Goal: Transaction & Acquisition: Purchase product/service

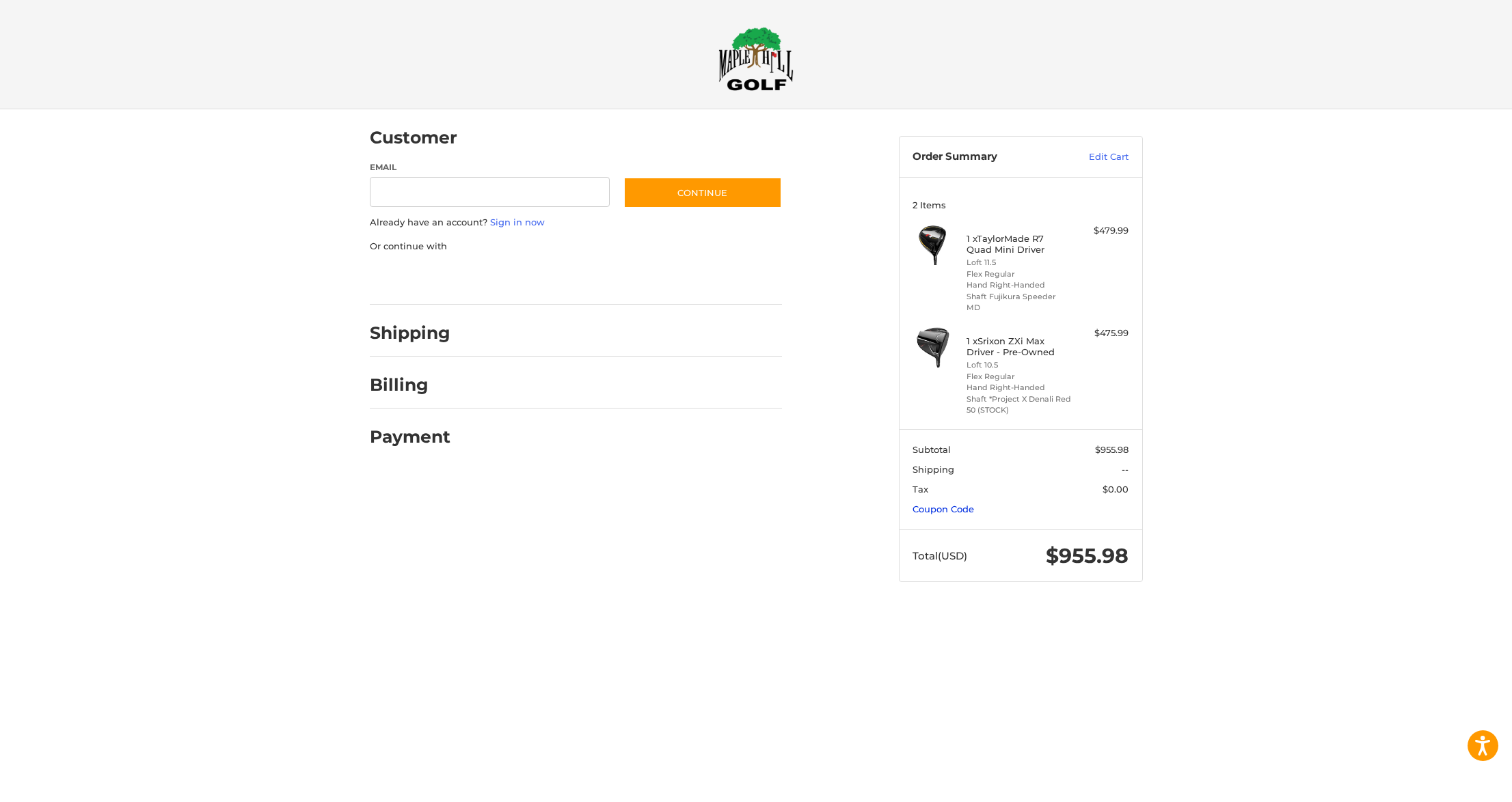
click at [945, 504] on link "Coupon Code" at bounding box center [943, 509] width 62 height 11
click at [946, 523] on input "Gift Certificate or Coupon Code" at bounding box center [981, 538] width 137 height 30
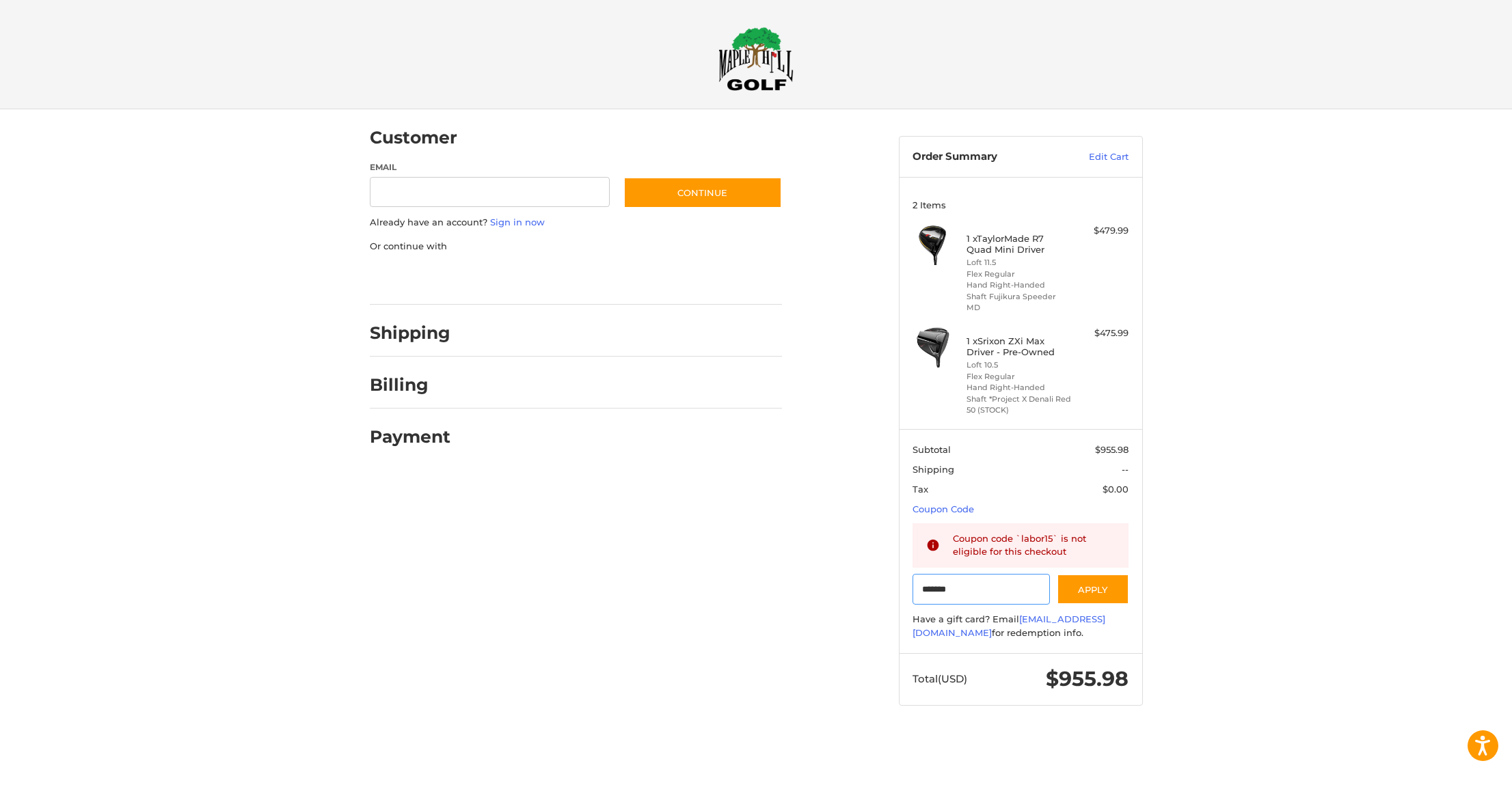
type input "*******"
click at [759, 57] on img at bounding box center [756, 58] width 76 height 64
